Goal: Task Accomplishment & Management: Manage account settings

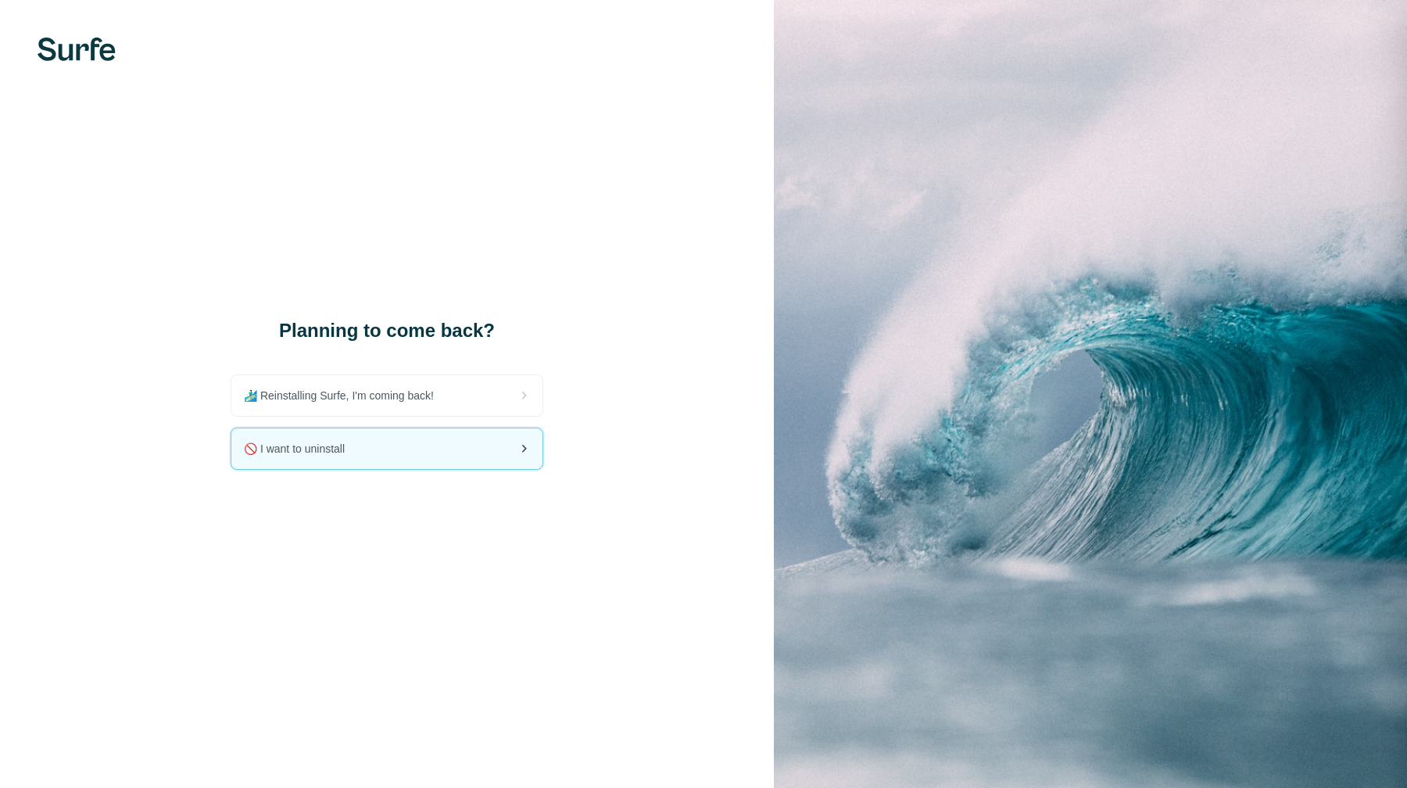
click at [486, 460] on div "🚫 I want to uninstall" at bounding box center [386, 448] width 311 height 41
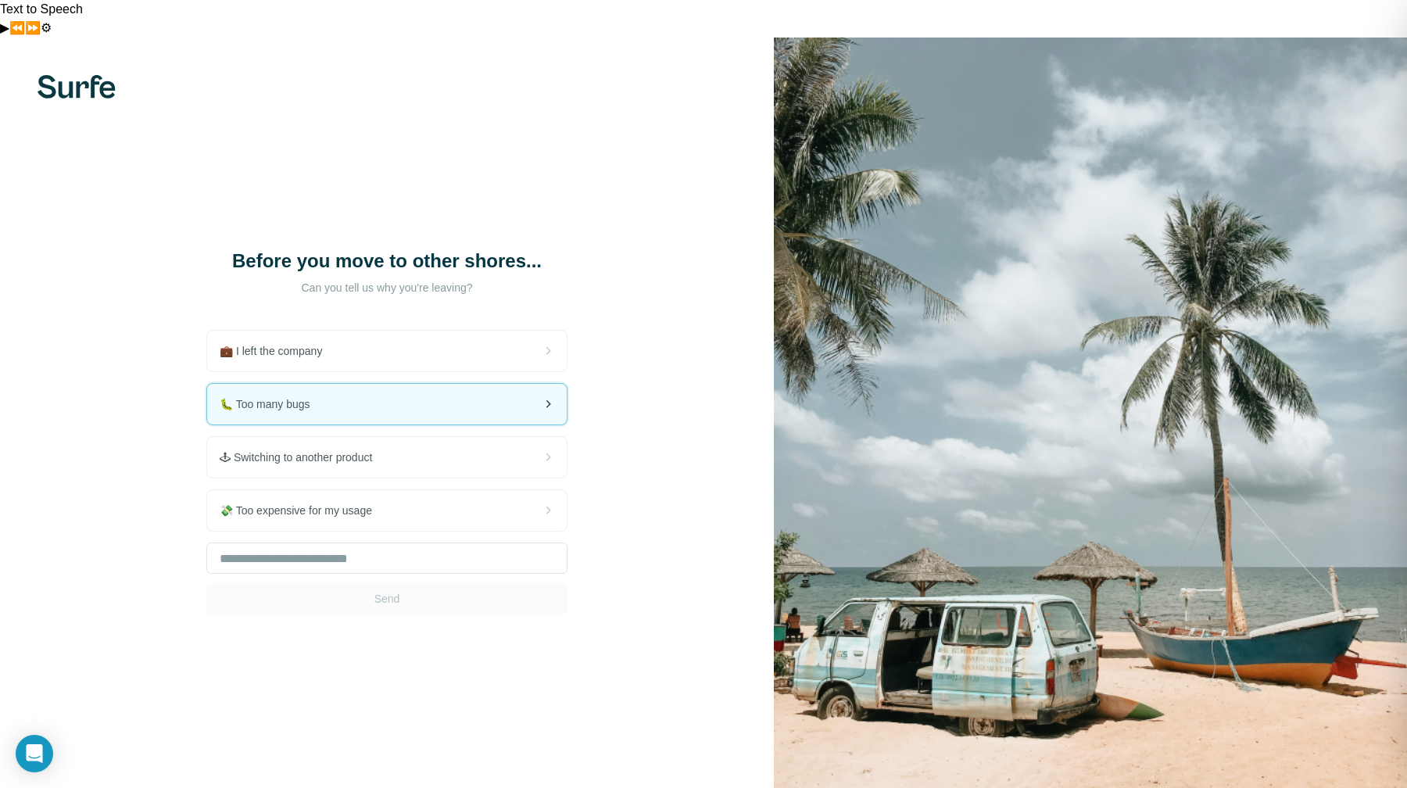
click at [465, 384] on div "🐛 Too many bugs" at bounding box center [387, 404] width 360 height 41
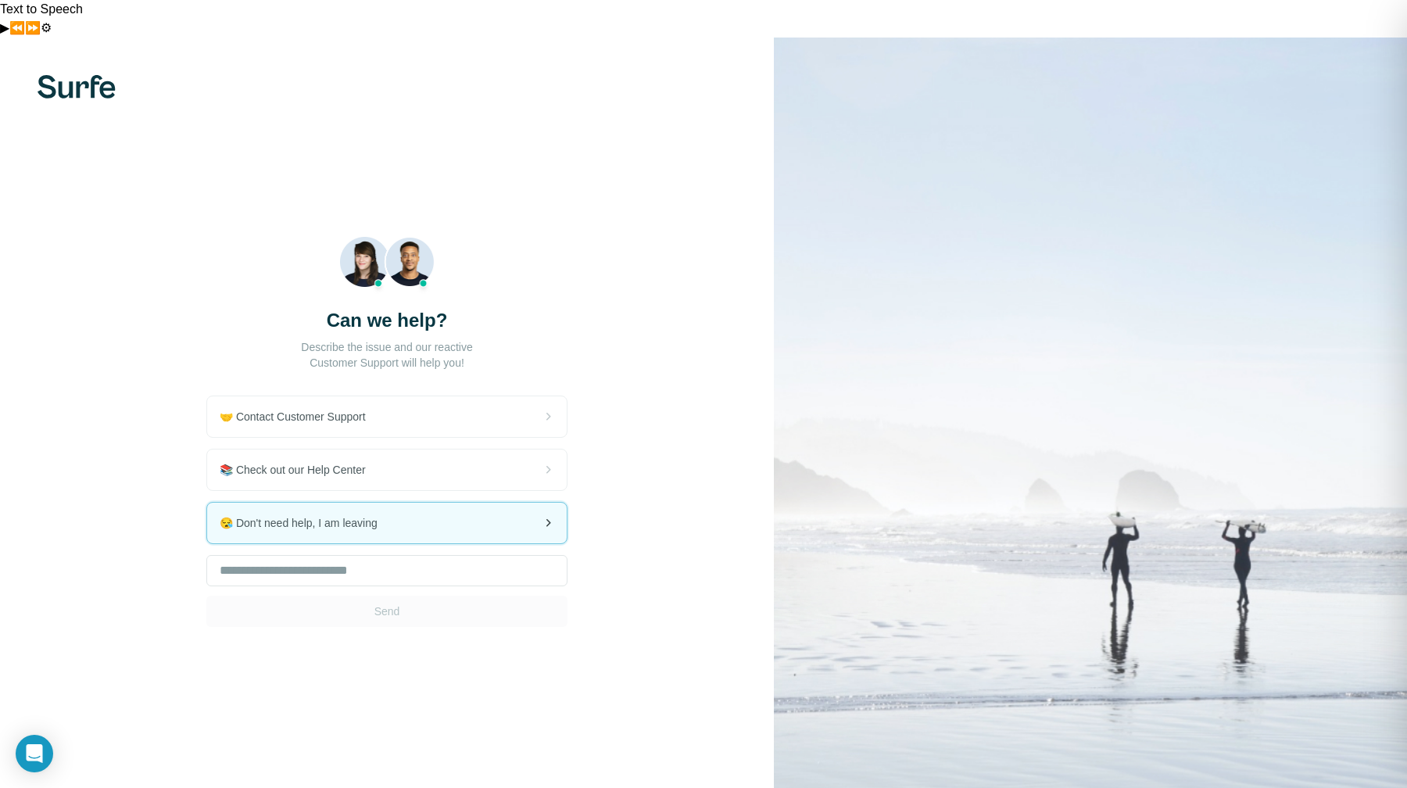
click at [461, 504] on div "🤝 Contact Customer Support 📚 Check out our Help Center 😪 Don't need help, I am …" at bounding box center [386, 511] width 361 height 231
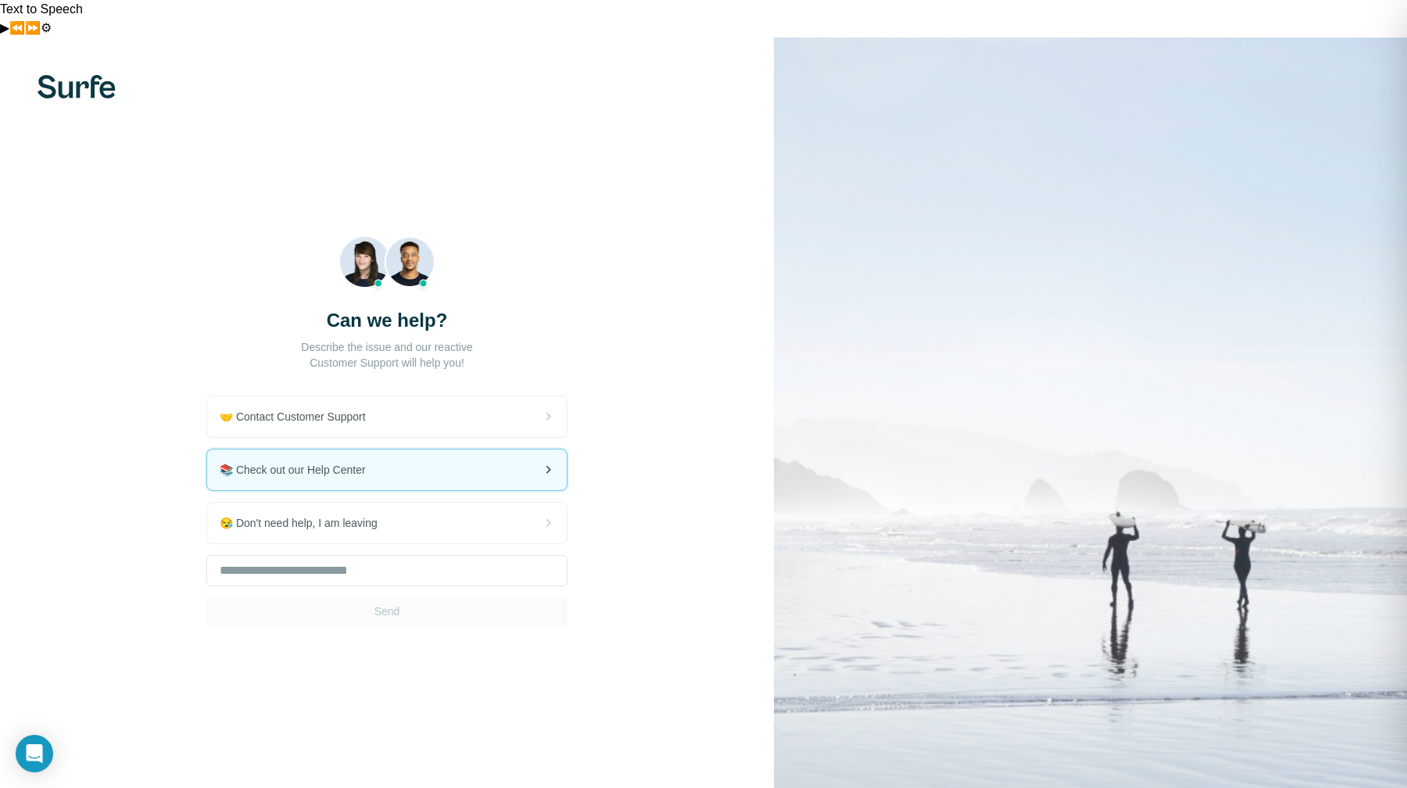
click at [446, 449] on div "📚 Check out our Help Center" at bounding box center [387, 469] width 360 height 41
click at [379, 396] on div "🤝 Contact Customer Support" at bounding box center [387, 416] width 360 height 41
